Goal: Information Seeking & Learning: Find specific page/section

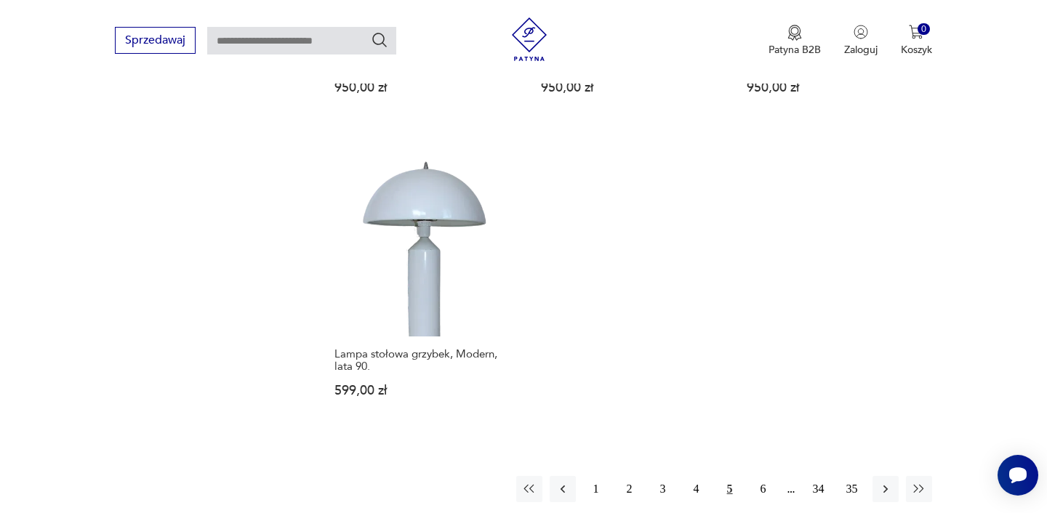
scroll to position [2115, 0]
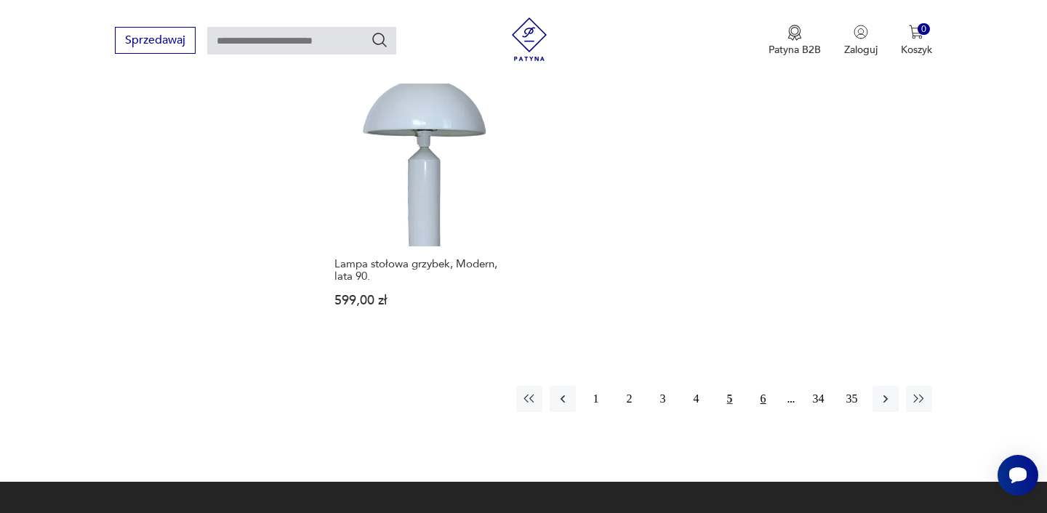
click at [761, 386] on button "6" at bounding box center [763, 399] width 26 height 26
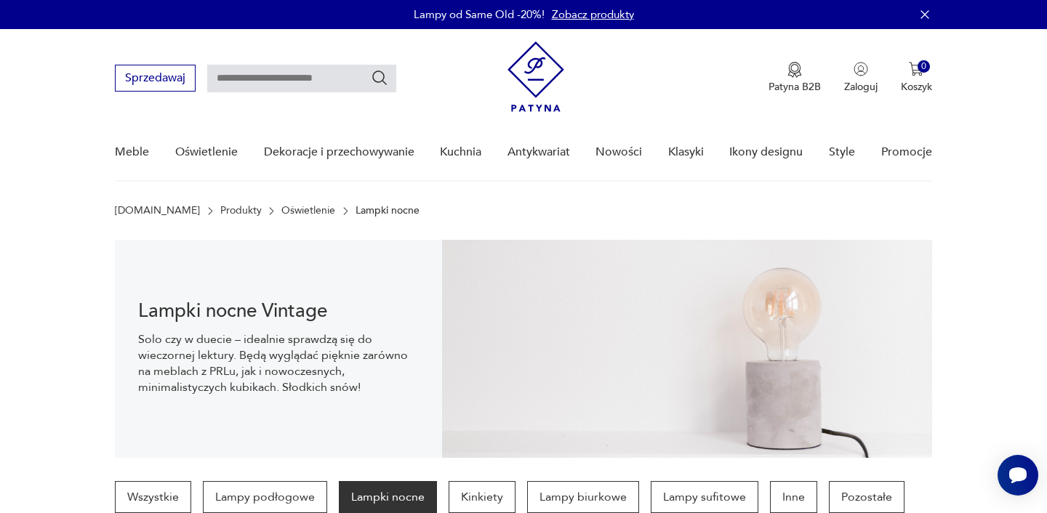
click at [310, 73] on input "text" at bounding box center [301, 79] width 189 height 28
type input "******"
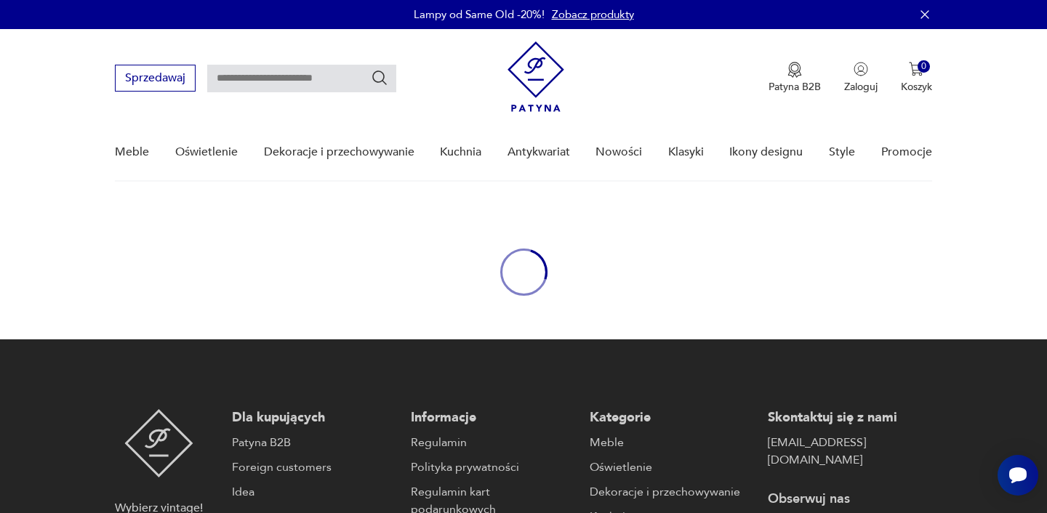
type input "******"
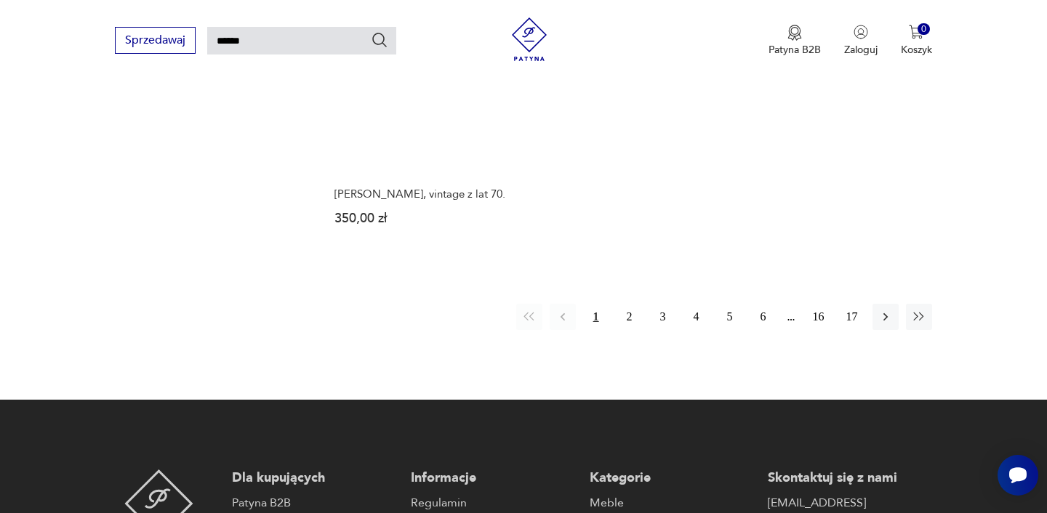
scroll to position [1920, 0]
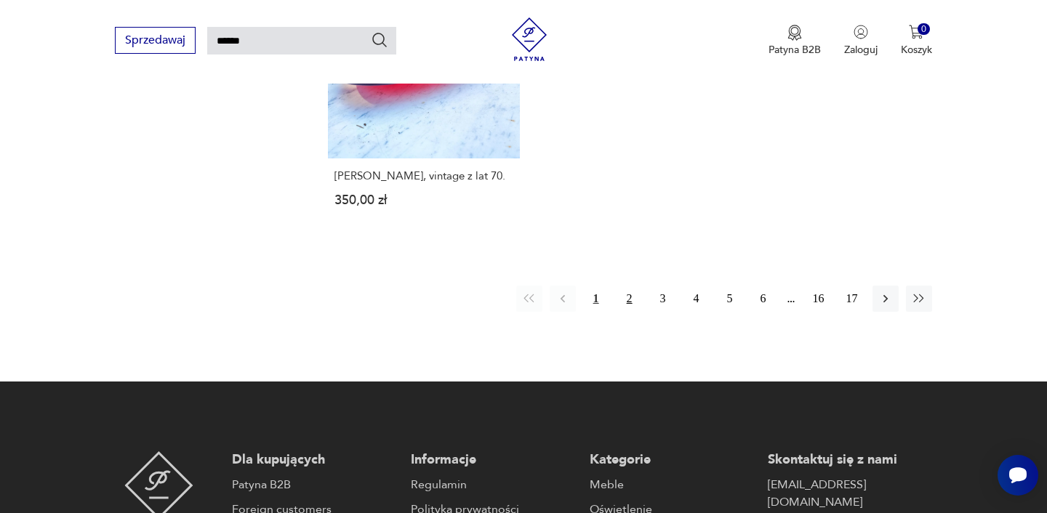
click at [625, 286] on button "2" at bounding box center [630, 299] width 26 height 26
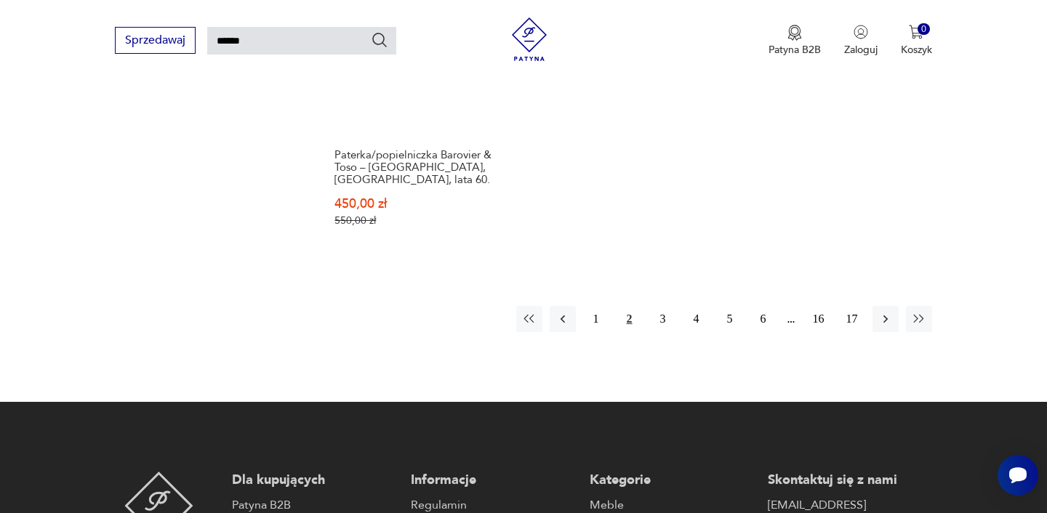
scroll to position [1860, 0]
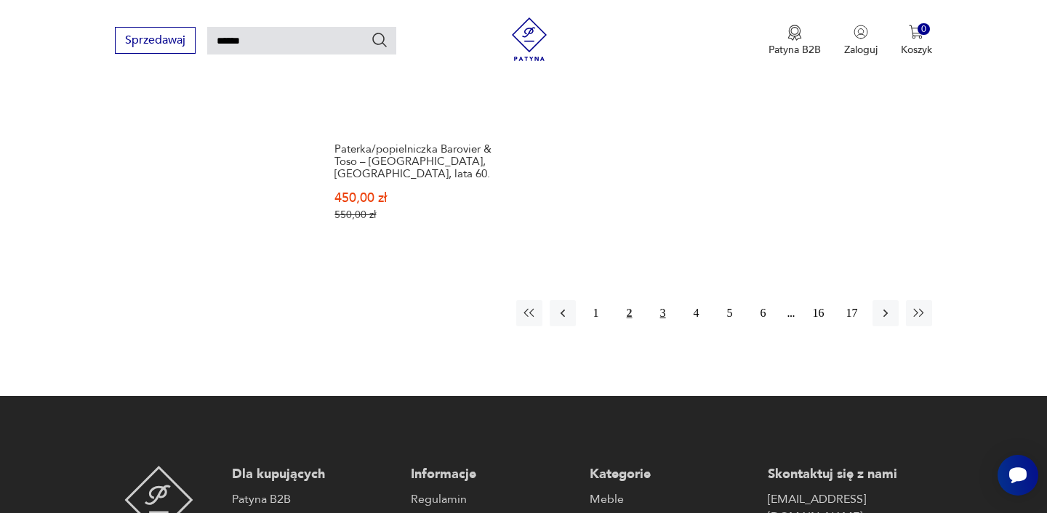
click at [667, 312] on button "3" at bounding box center [663, 313] width 26 height 26
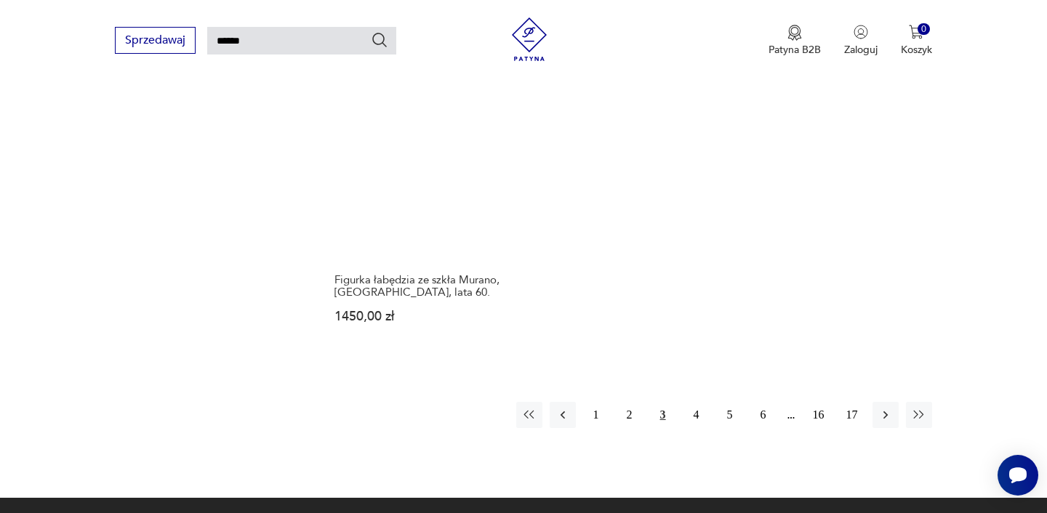
scroll to position [1824, 0]
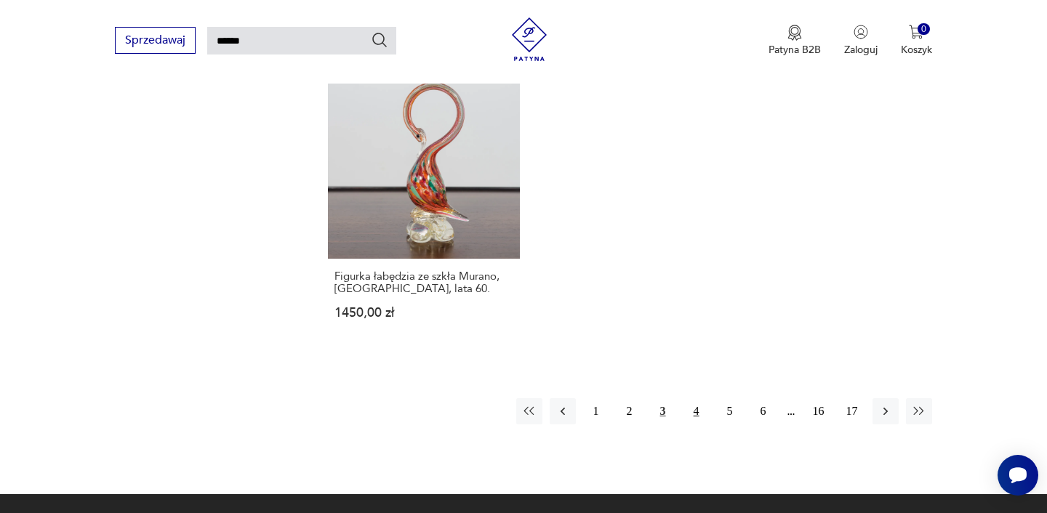
click at [695, 402] on button "4" at bounding box center [697, 411] width 26 height 26
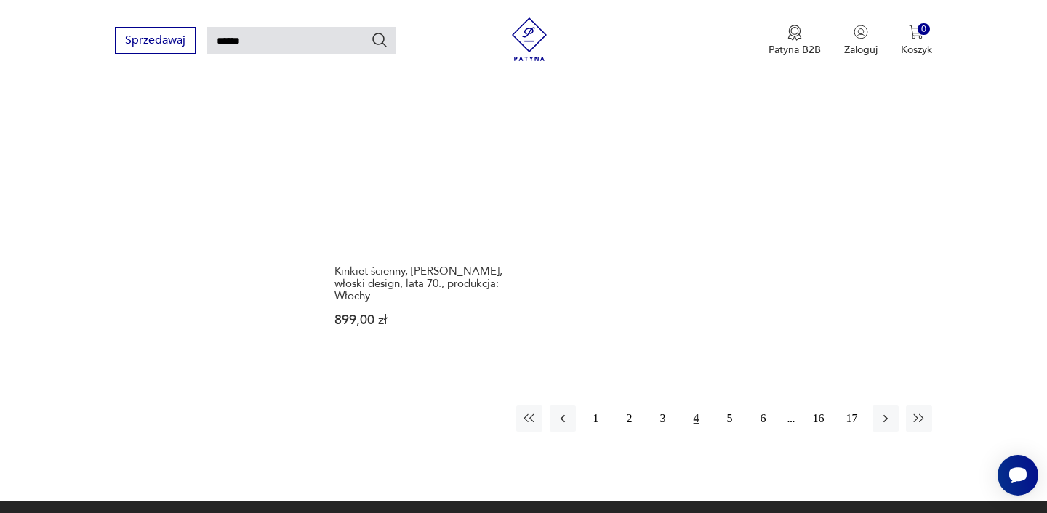
scroll to position [1782, 0]
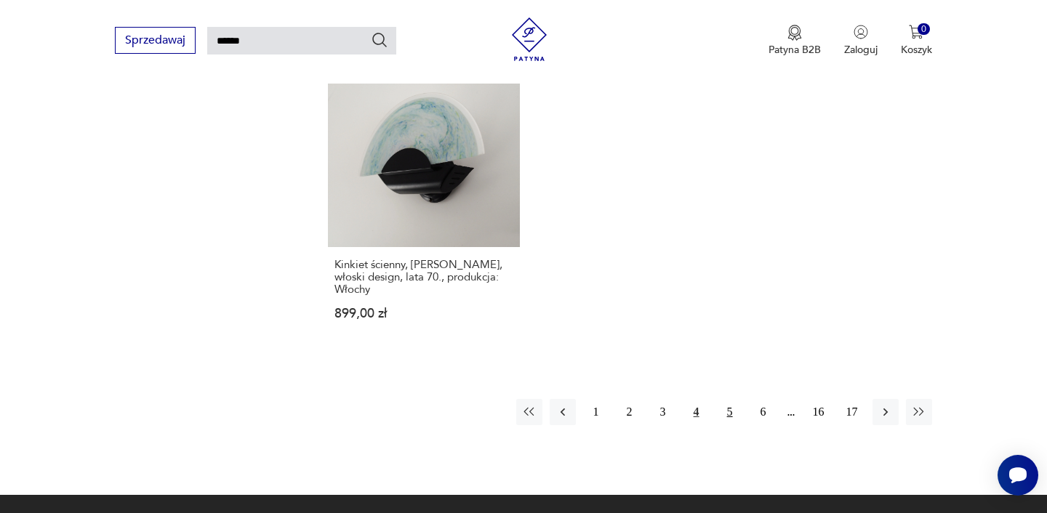
click at [732, 413] on button "5" at bounding box center [730, 412] width 26 height 26
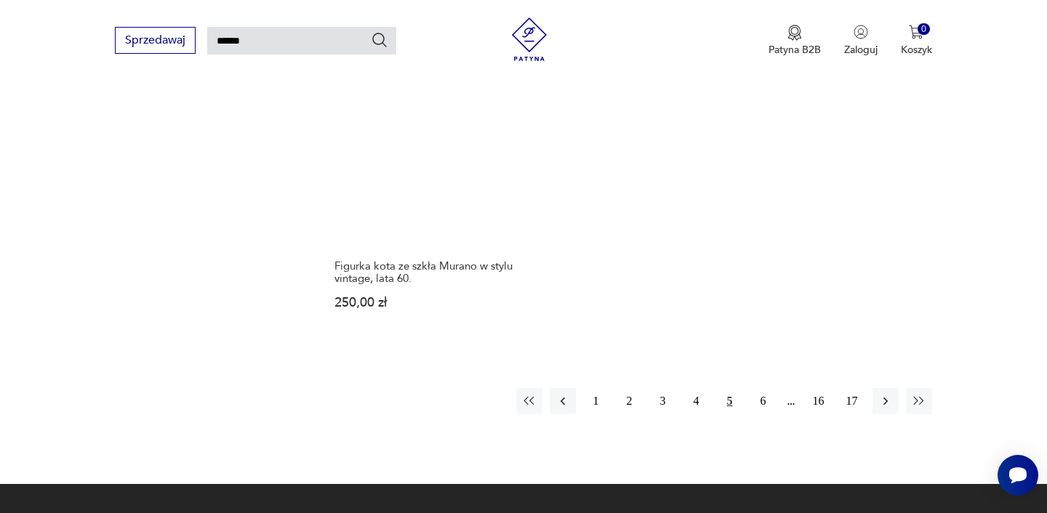
scroll to position [1854, 0]
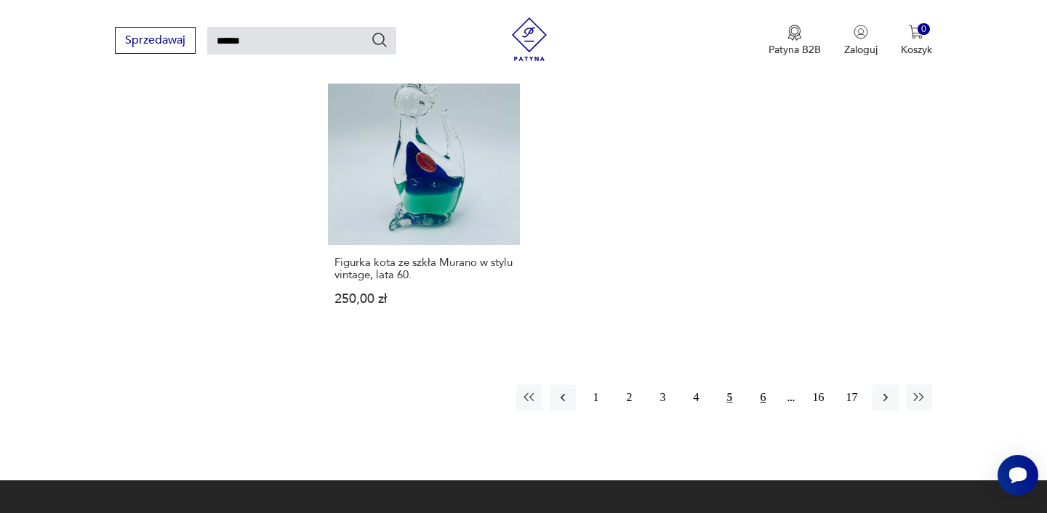
click at [766, 388] on button "6" at bounding box center [763, 398] width 26 height 26
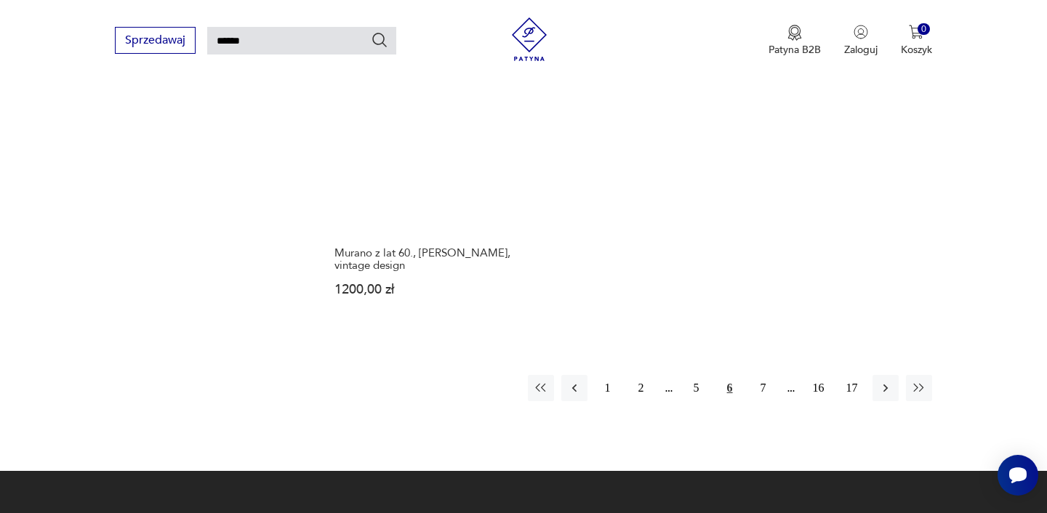
scroll to position [1909, 0]
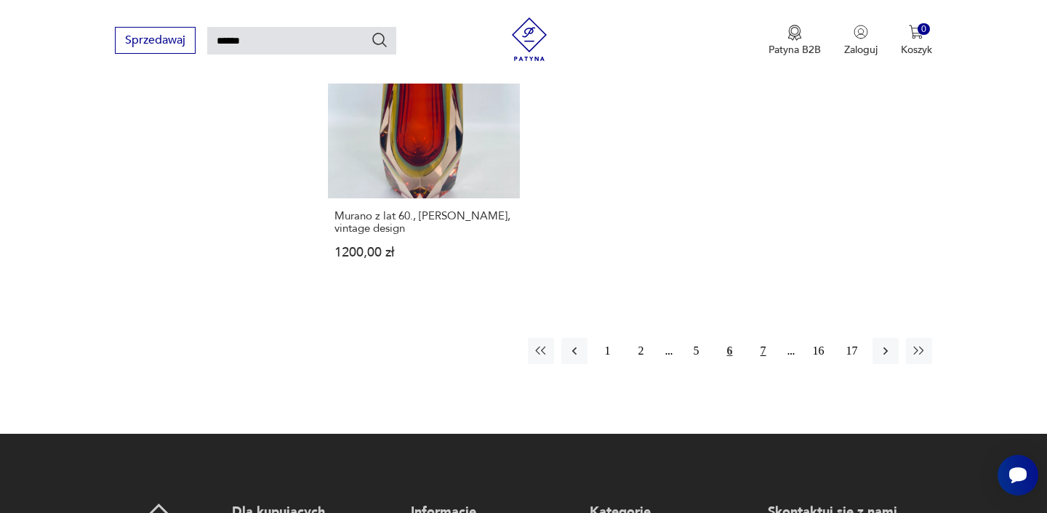
click at [766, 338] on button "7" at bounding box center [763, 351] width 26 height 26
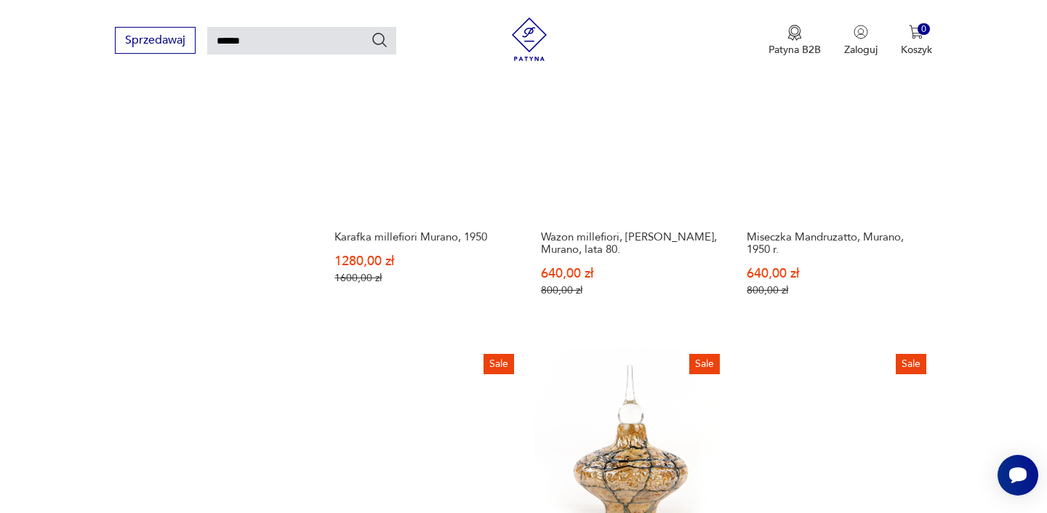
scroll to position [934, 0]
